Goal: Transaction & Acquisition: Purchase product/service

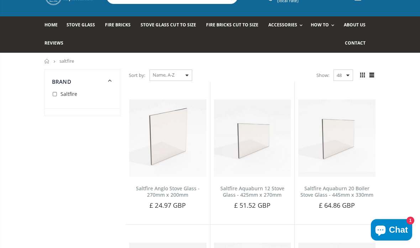
scroll to position [34, 0]
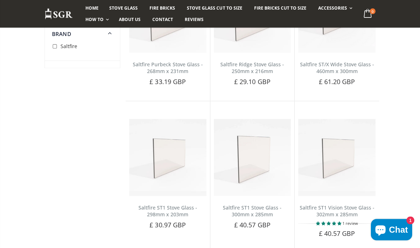
scroll to position [1606, 0]
click at [345, 242] on span "Add to Cart" at bounding box center [341, 245] width 30 height 6
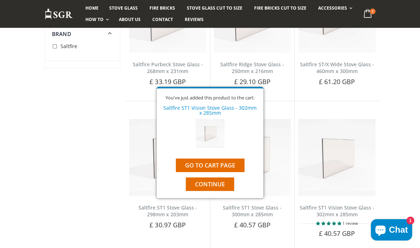
click at [193, 191] on button "Continue" at bounding box center [210, 184] width 48 height 14
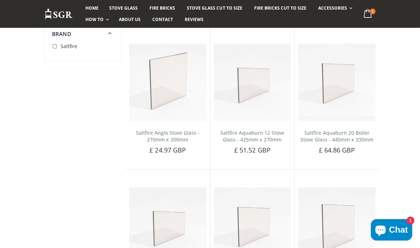
scroll to position [0, 0]
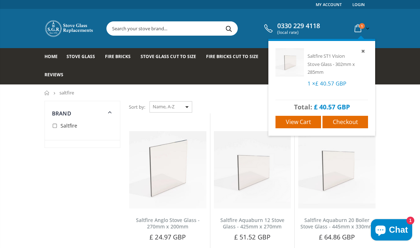
click at [350, 120] on span "Checkout" at bounding box center [345, 122] width 25 height 8
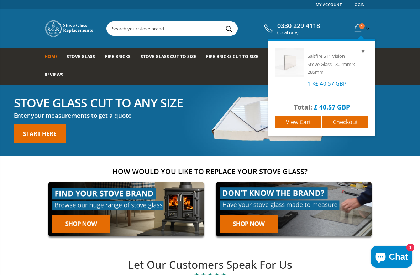
click at [347, 123] on span "Checkout" at bounding box center [345, 122] width 25 height 8
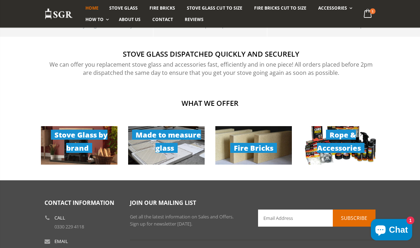
scroll to position [459, 0]
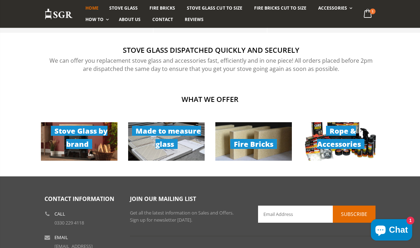
click at [353, 143] on link "Rope & Accessories" at bounding box center [341, 141] width 77 height 38
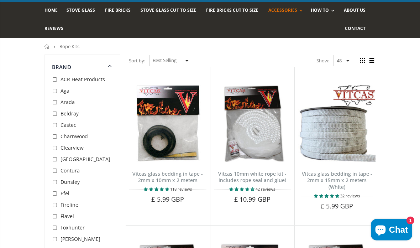
scroll to position [46, 0]
click at [353, 30] on span "Contact" at bounding box center [355, 28] width 21 height 6
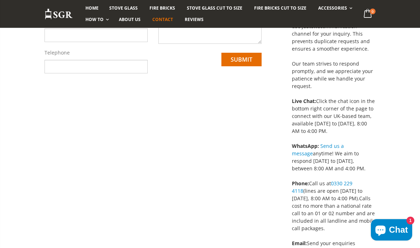
scroll to position [166, 0]
